Goal: Information Seeking & Learning: Learn about a topic

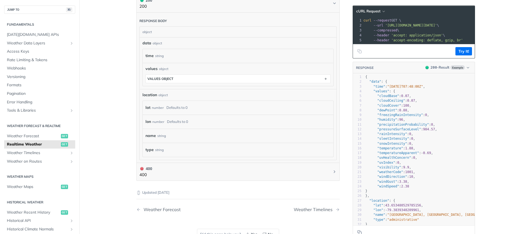
scroll to position [265, 0]
click at [44, 45] on span "Weather Data Layers" at bounding box center [37, 44] width 61 height 6
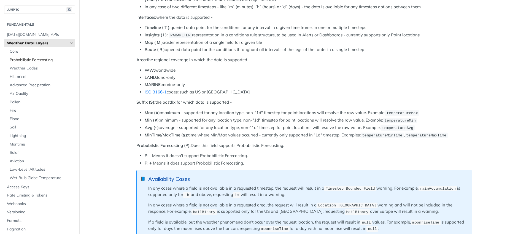
click at [34, 61] on span "Probabilistic Forecasting" at bounding box center [42, 60] width 64 height 6
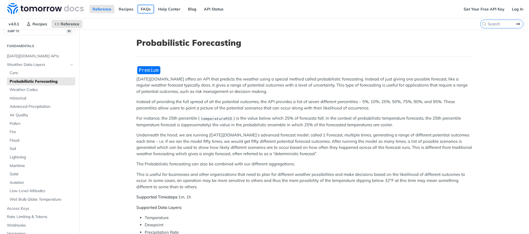
click at [141, 10] on link "FAQs" at bounding box center [146, 9] width 16 height 8
drag, startPoint x: 171, startPoint y: 3, endPoint x: 168, endPoint y: 9, distance: 6.8
click at [171, 3] on div "Reference Recipes FAQs Help Center Blog API Status" at bounding box center [230, 9] width 461 height 18
click at [168, 9] on link "Help Center" at bounding box center [169, 9] width 28 height 8
